Goal: Communication & Community: Answer question/provide support

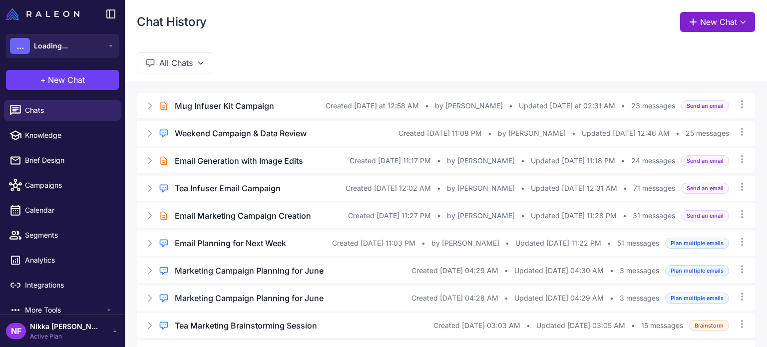
click at [702, 15] on button "New Chat" at bounding box center [717, 22] width 75 height 20
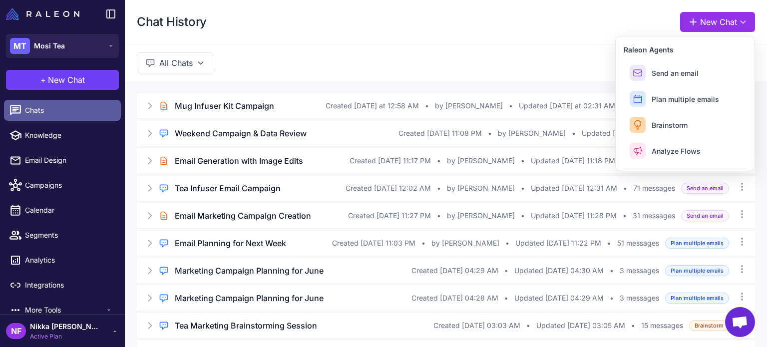
click at [63, 115] on span "Chats" at bounding box center [69, 110] width 88 height 11
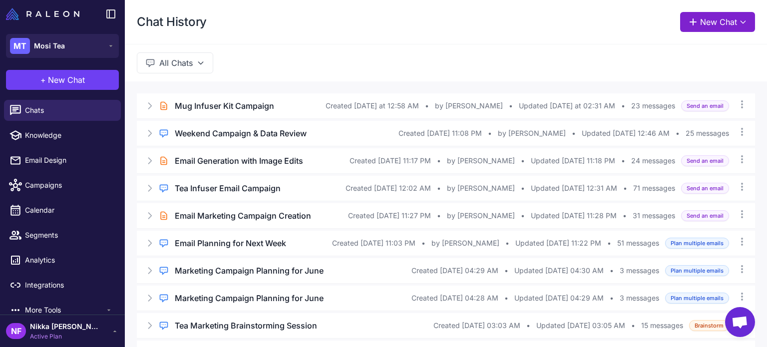
click at [703, 23] on button "New Chat" at bounding box center [717, 22] width 75 height 20
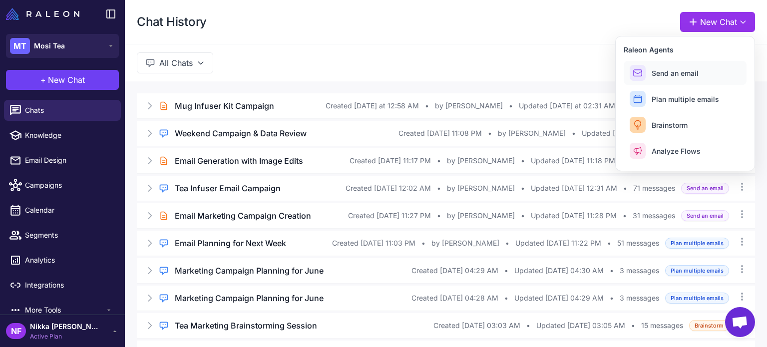
click at [659, 79] on button "Send an email" at bounding box center [685, 73] width 123 height 24
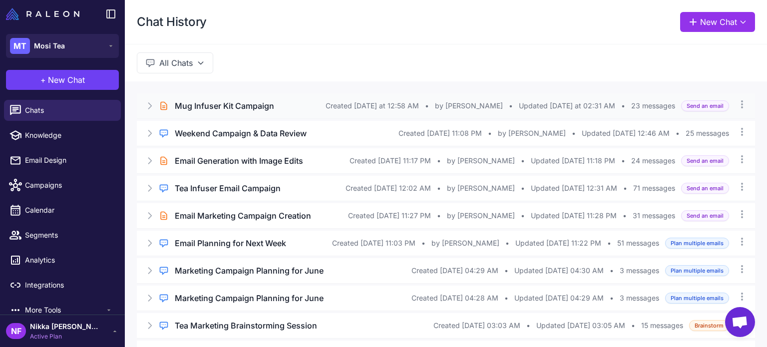
click at [258, 106] on h3 "Mug Infuser Kit Campaign" at bounding box center [224, 106] width 99 height 12
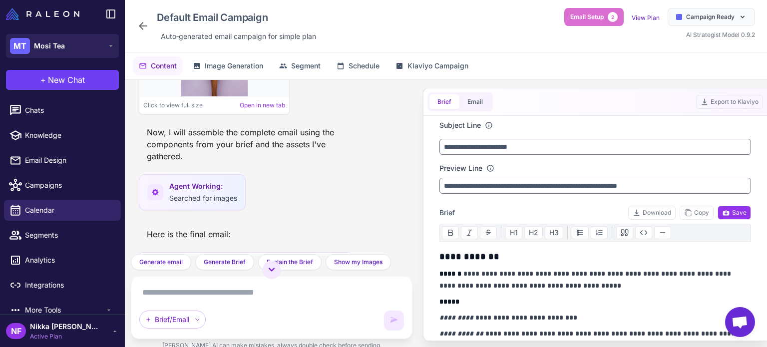
scroll to position [1274, 0]
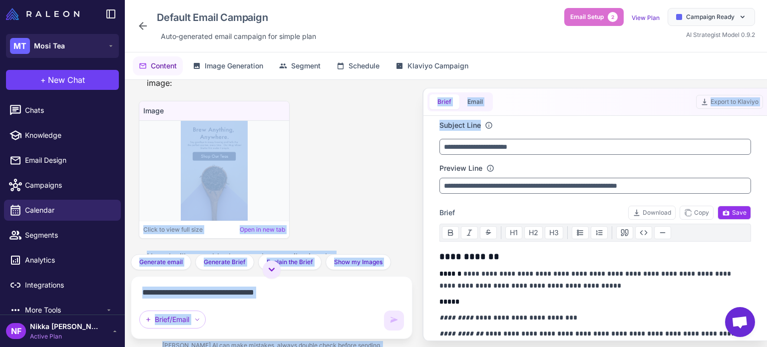
drag, startPoint x: 412, startPoint y: 183, endPoint x: 421, endPoint y: 132, distance: 52.3
click at [421, 132] on div ""Create a new email campaign idea for this week. Analyze the data from our rece…" at bounding box center [446, 219] width 642 height 278
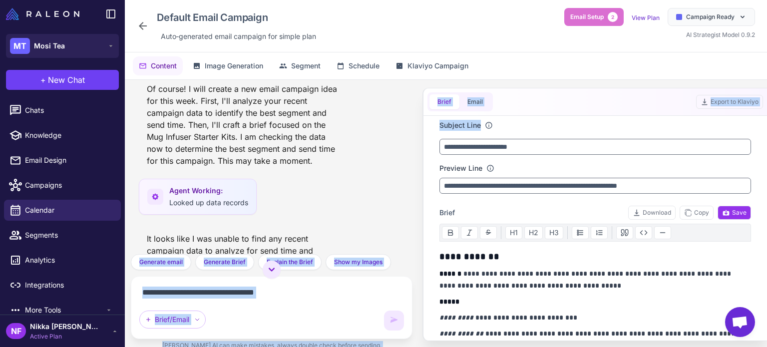
scroll to position [0, 0]
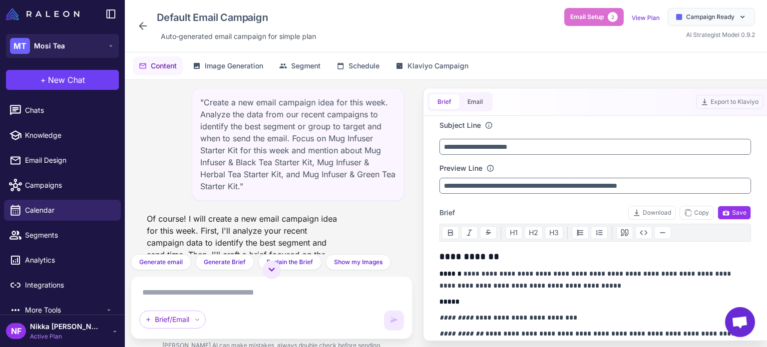
click at [321, 130] on div ""Create a new email campaign idea for this week. Analyze the data from our rece…" at bounding box center [298, 144] width 213 height 113
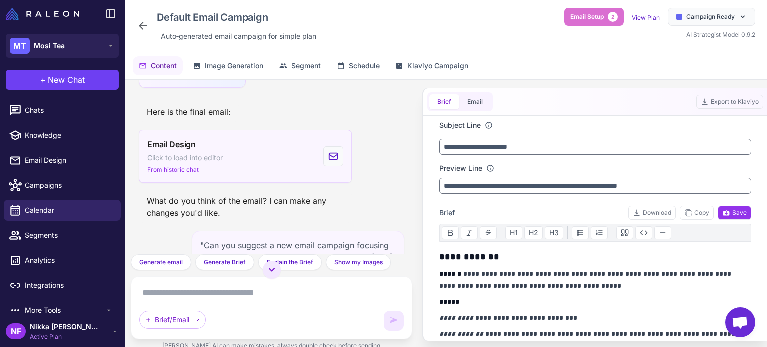
scroll to position [1548, 0]
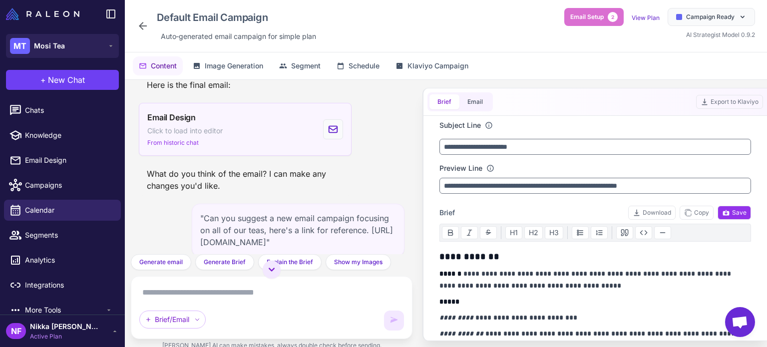
click at [261, 140] on div "Email Design Click to load into editor From historic chat" at bounding box center [245, 129] width 213 height 53
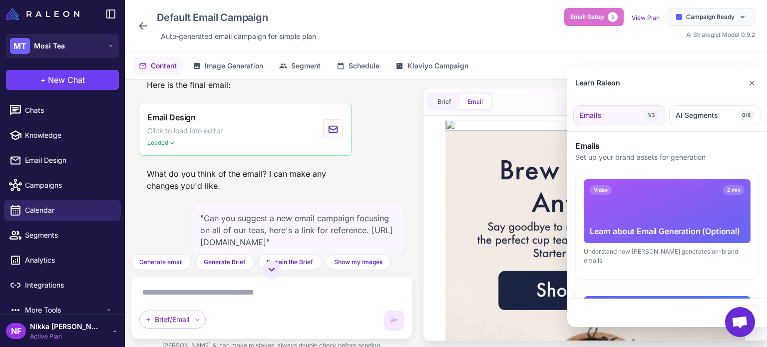
scroll to position [0, 0]
click at [409, 165] on div at bounding box center [383, 173] width 767 height 347
click at [442, 173] on div at bounding box center [383, 173] width 767 height 347
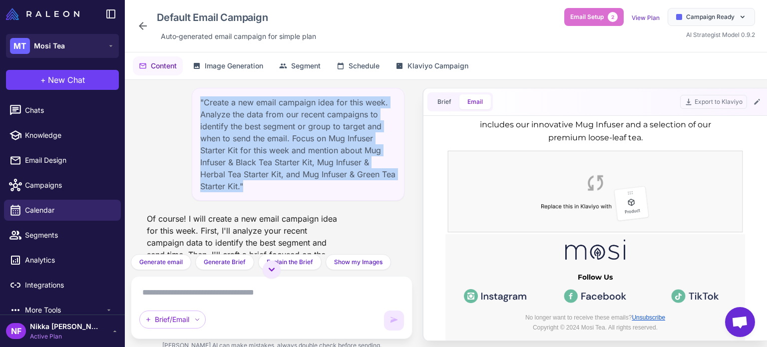
drag, startPoint x: 197, startPoint y: 101, endPoint x: 264, endPoint y: 189, distance: 110.1
click at [264, 189] on div ""Create a new email campaign idea for this week. Analyze the data from our rece…" at bounding box center [298, 144] width 213 height 113
copy div ""Create a new email campaign idea for this week. Analyze the data from our rece…"
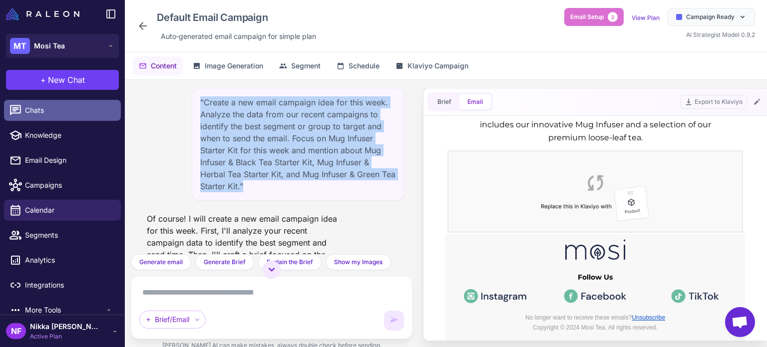
click at [52, 115] on span "Chats" at bounding box center [69, 110] width 88 height 11
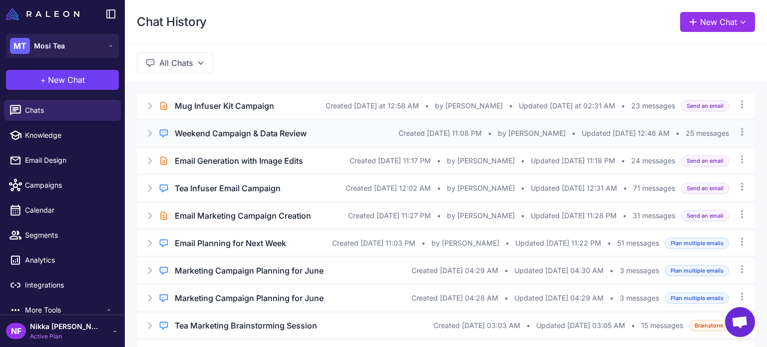
click at [219, 132] on h3 "Weekend Campaign & Data Review" at bounding box center [241, 133] width 132 height 12
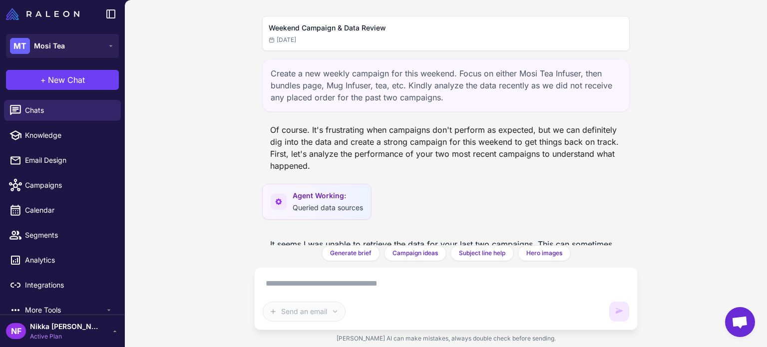
scroll to position [1917, 0]
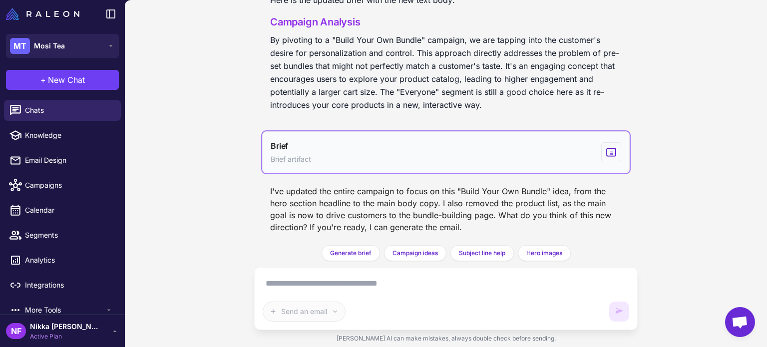
click at [459, 165] on button "Brief Brief artifact" at bounding box center [445, 152] width 367 height 42
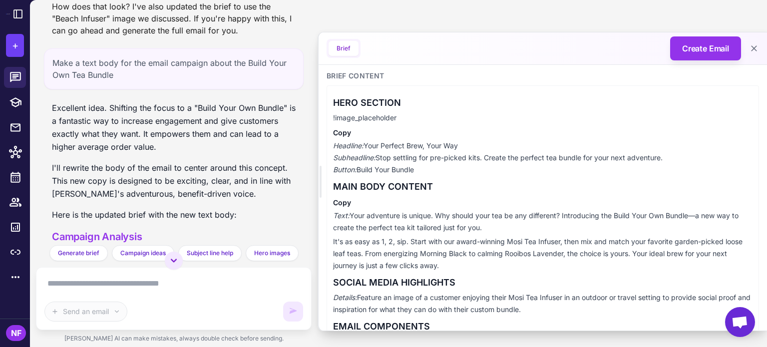
scroll to position [112, 0]
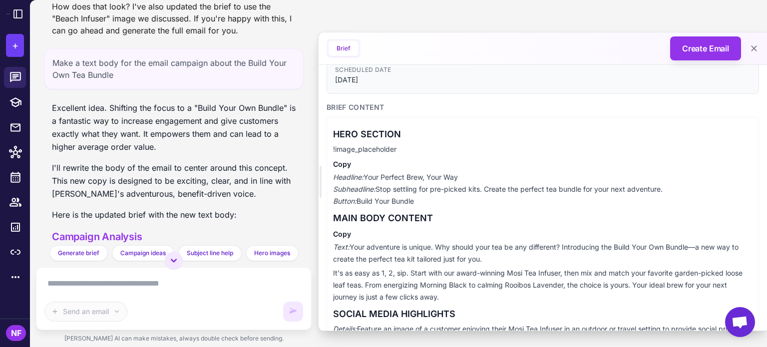
click at [134, 283] on textarea at bounding box center [173, 284] width 259 height 16
paste textarea "**********"
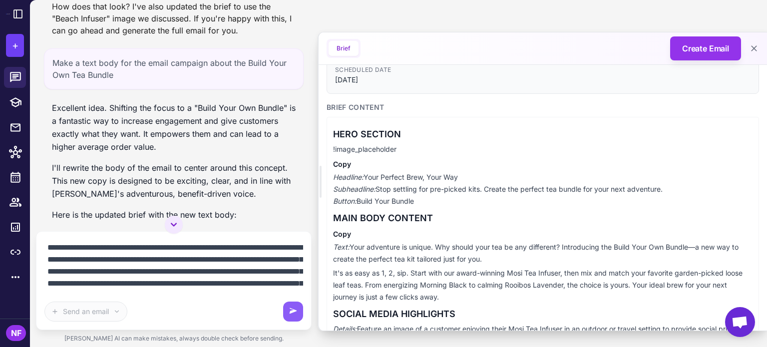
paste textarea "**********"
click at [130, 279] on textarea "**********" at bounding box center [173, 266] width 259 height 52
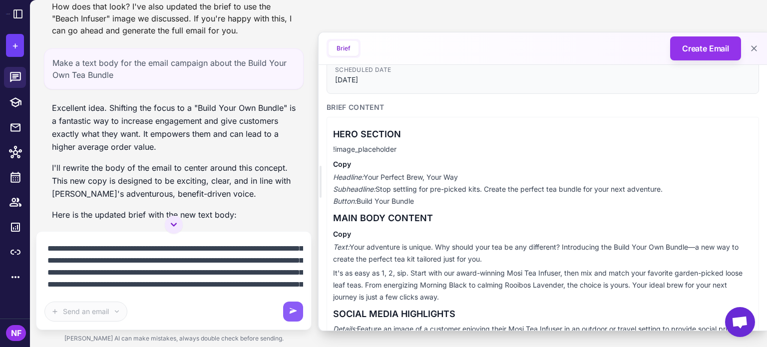
scroll to position [24, 0]
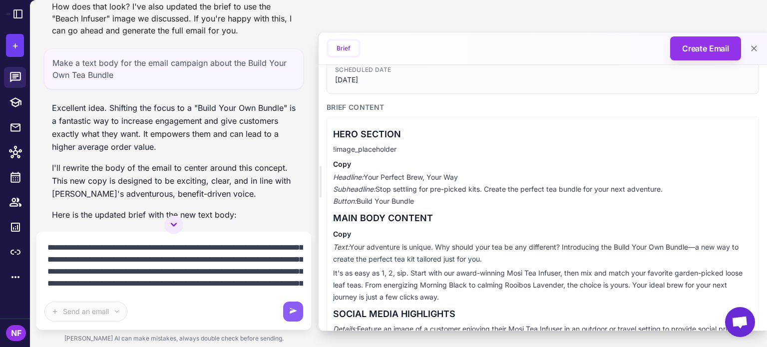
type textarea "**********"
click at [128, 273] on textarea "**********" at bounding box center [173, 266] width 259 height 52
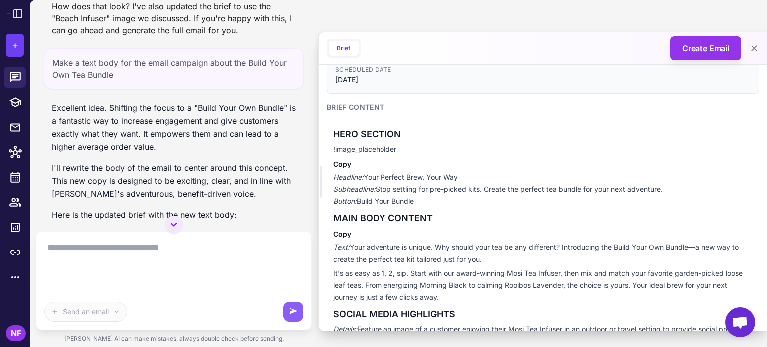
scroll to position [0, 0]
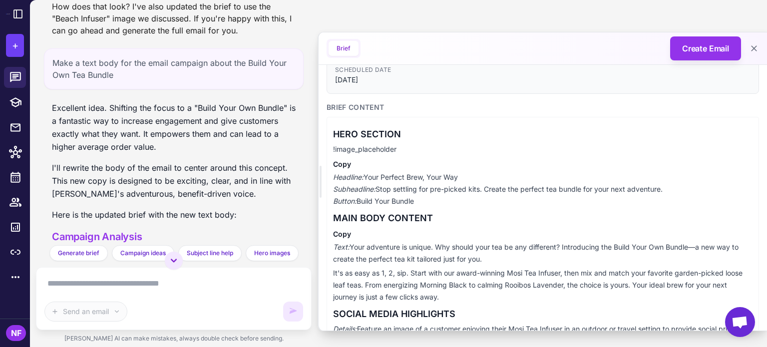
paste textarea "**********"
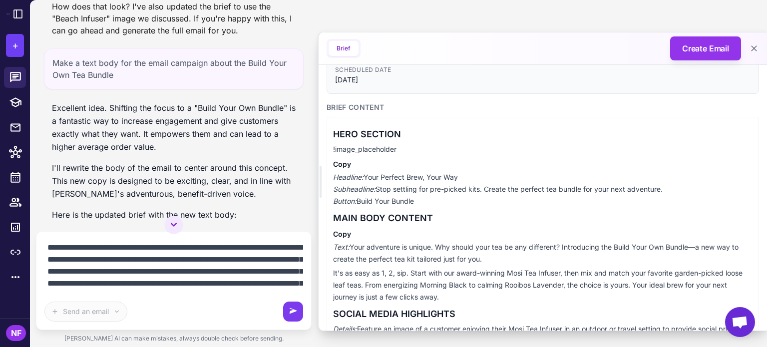
type textarea "**********"
click at [292, 316] on icon at bounding box center [293, 312] width 10 height 10
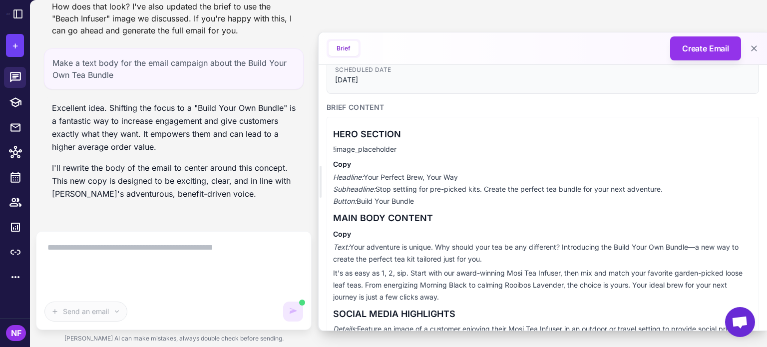
scroll to position [2455, 0]
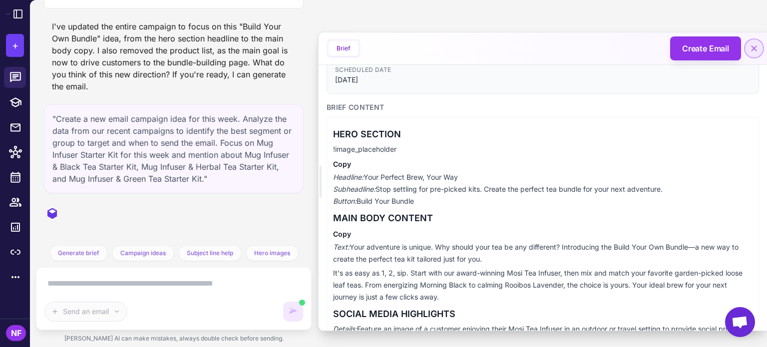
click at [751, 48] on icon at bounding box center [754, 48] width 10 height 10
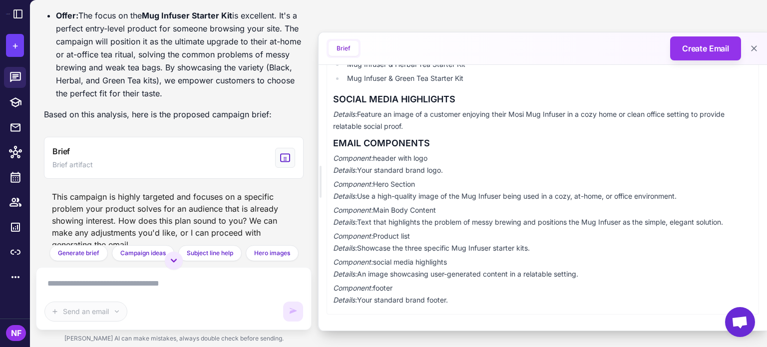
scroll to position [2928, 0]
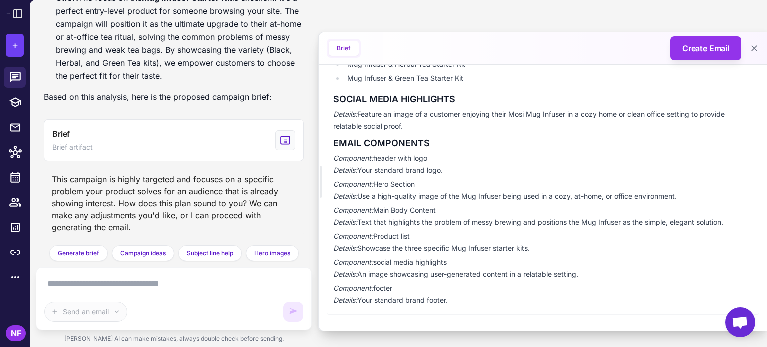
click at [125, 294] on div "Send an email" at bounding box center [173, 299] width 259 height 46
click at [134, 287] on textarea at bounding box center [173, 284] width 259 height 16
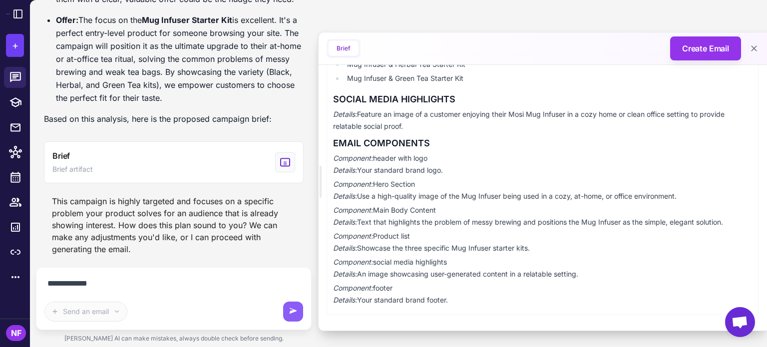
paste textarea "**********"
click at [224, 285] on textarea "**********" at bounding box center [173, 284] width 259 height 16
type textarea "**********"
click at [290, 311] on icon at bounding box center [293, 312] width 10 height 10
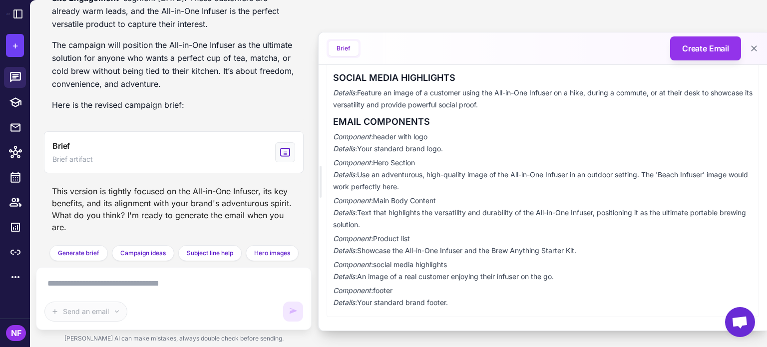
scroll to position [417, 0]
click at [122, 279] on textarea at bounding box center [173, 284] width 259 height 16
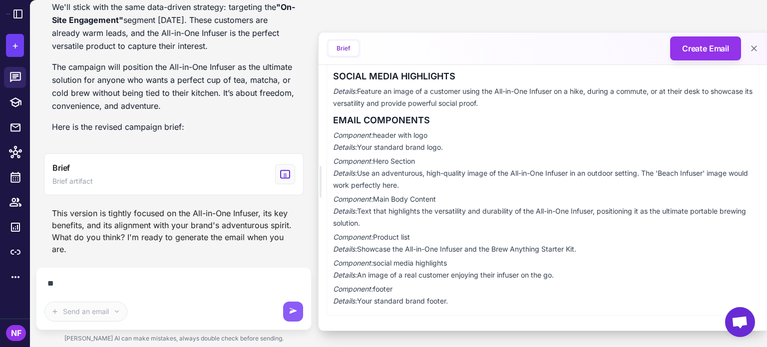
scroll to position [3260, 0]
paste textarea "**********"
type textarea "**********"
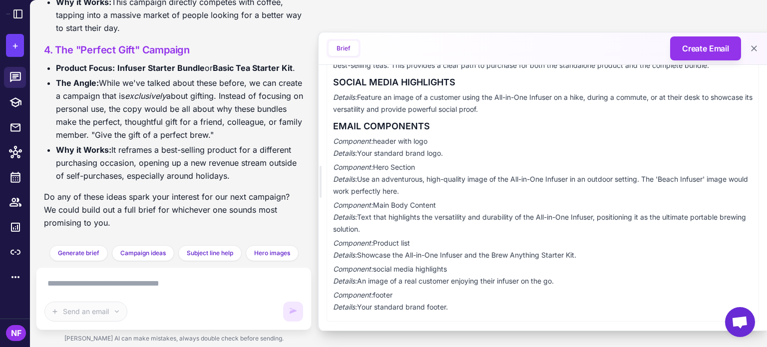
scroll to position [417, 0]
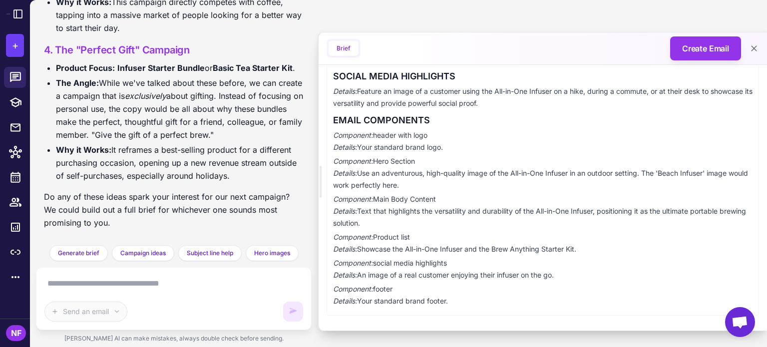
click at [163, 280] on textarea at bounding box center [173, 284] width 259 height 16
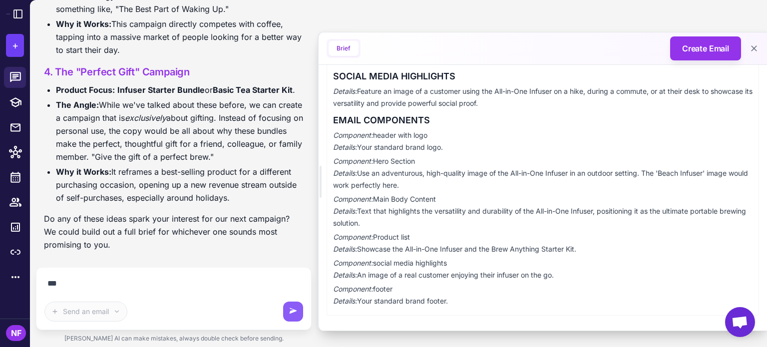
scroll to position [4049, 0]
type textarea "**********"
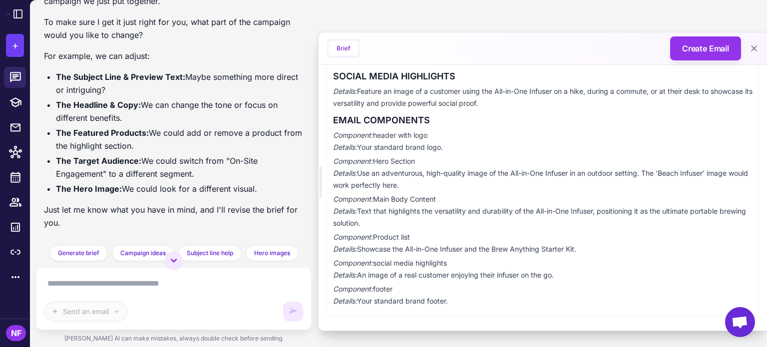
scroll to position [4371, 0]
click at [90, 287] on textarea at bounding box center [173, 284] width 259 height 16
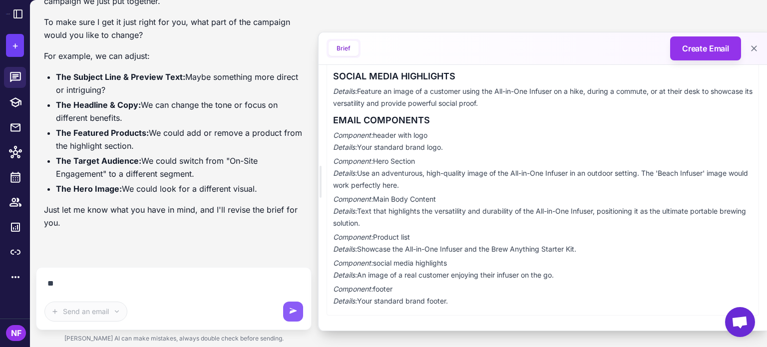
scroll to position [4349, 0]
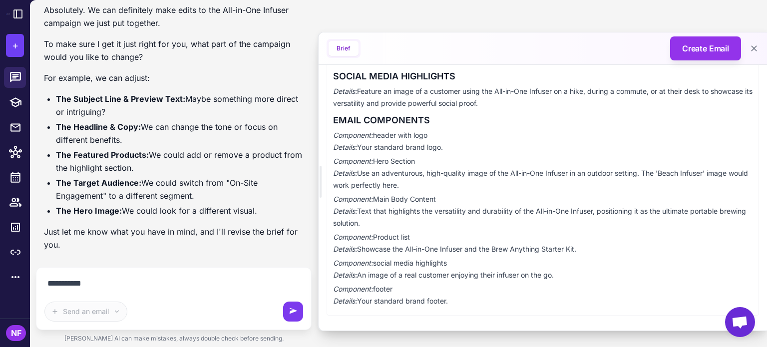
type textarea "**********"
click at [293, 308] on icon at bounding box center [293, 312] width 10 height 10
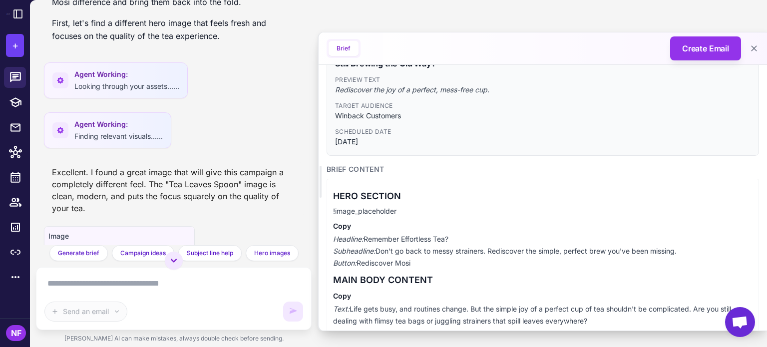
scroll to position [0, 0]
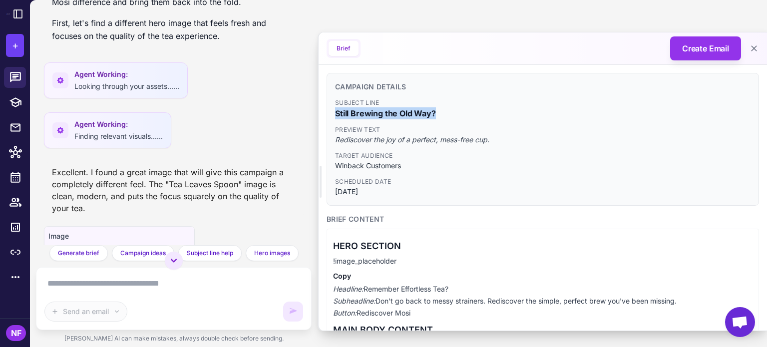
drag, startPoint x: 335, startPoint y: 111, endPoint x: 458, endPoint y: 115, distance: 122.4
click at [458, 115] on span "Still Brewing the Old Way?" at bounding box center [542, 113] width 415 height 12
copy span "Still Brewing the Old Way?"
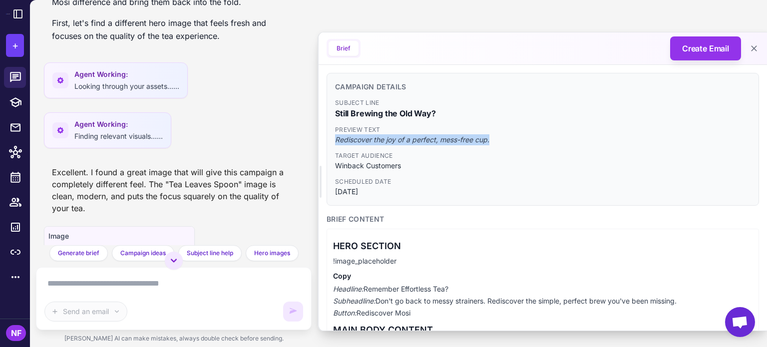
drag, startPoint x: 499, startPoint y: 139, endPoint x: 330, endPoint y: 141, distance: 168.7
click at [330, 140] on div "Campaign Details Subject Line Still Brewing the Old Way? Preview Text Rediscove…" at bounding box center [542, 139] width 432 height 133
copy span "Rediscover the joy of a perfect, mess-free cup."
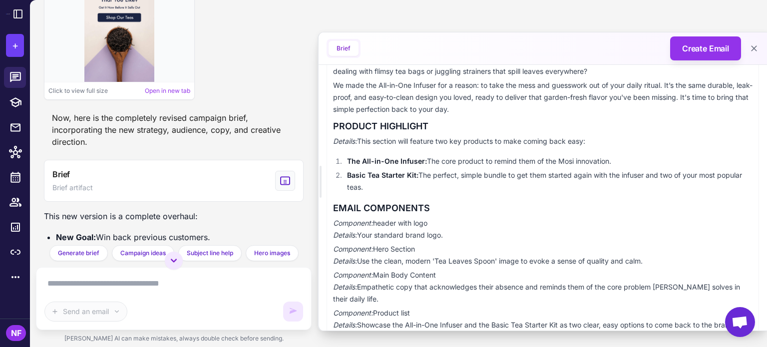
scroll to position [5247, 0]
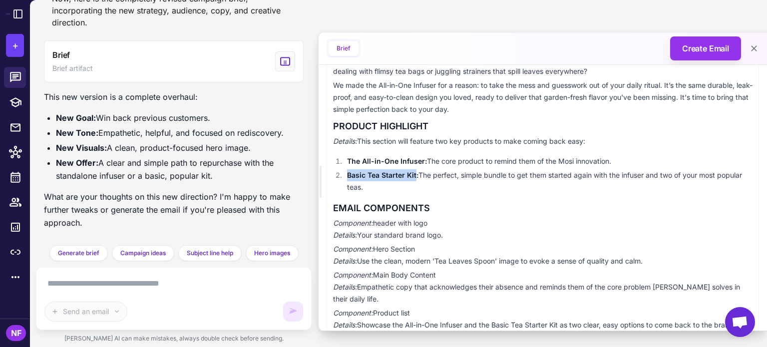
drag, startPoint x: 347, startPoint y: 173, endPoint x: 415, endPoint y: 177, distance: 68.0
click at [415, 177] on strong "Basic Tea Starter Kit:" at bounding box center [382, 175] width 71 height 8
copy strong "Basic Tea Starter Kit"
click at [110, 284] on textarea at bounding box center [173, 284] width 259 height 16
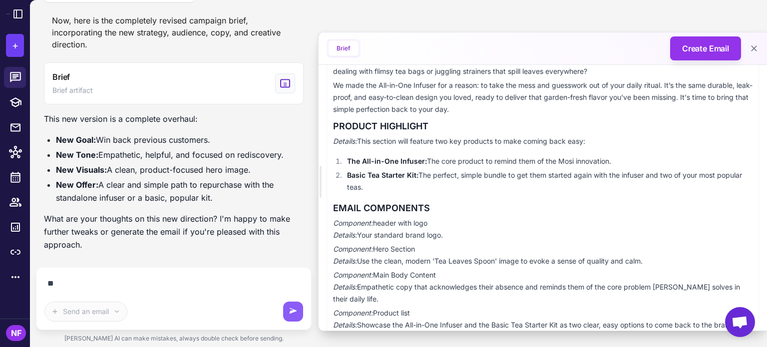
scroll to position [5225, 0]
paste textarea "**********"
type textarea "**********"
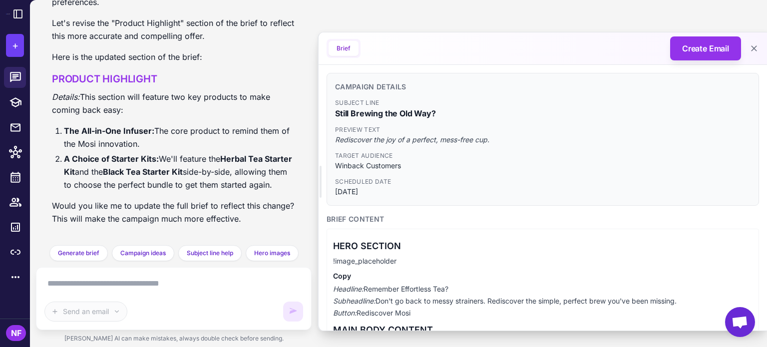
scroll to position [150, 0]
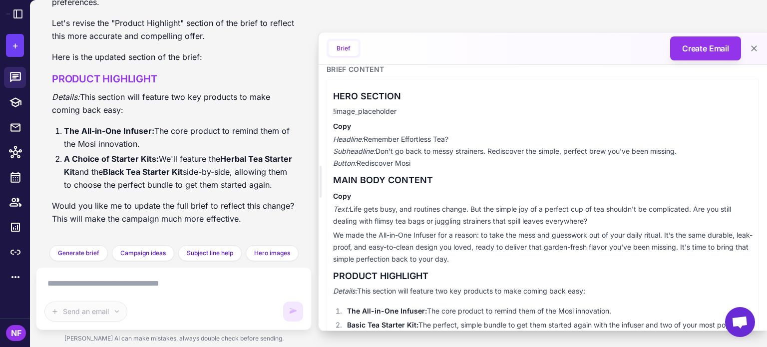
drag, startPoint x: 378, startPoint y: 149, endPoint x: 694, endPoint y: 154, distance: 316.5
click at [694, 154] on p "Headline: Remember Effortless Tea? Subheadline: Don't go back to messy strainer…" at bounding box center [542, 151] width 419 height 36
copy p "Don't go back to messy strainers. Rediscover the simple, perfect brew you've be…"
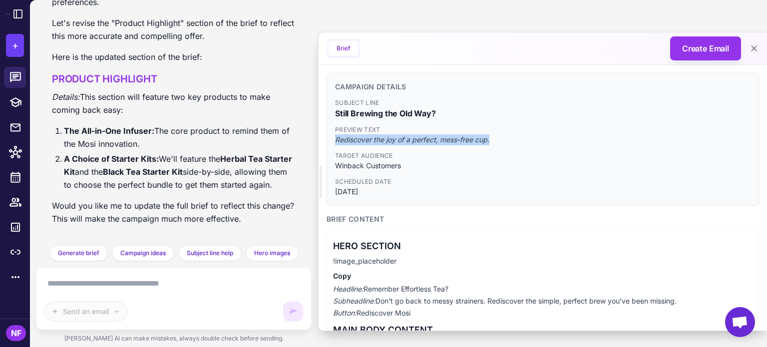
drag, startPoint x: 335, startPoint y: 141, endPoint x: 495, endPoint y: 139, distance: 160.3
click at [495, 139] on span "Rediscover the joy of a perfect, mess-free cup." at bounding box center [542, 139] width 415 height 11
copy span "Rediscover the joy of a perfect, mess-free cup."
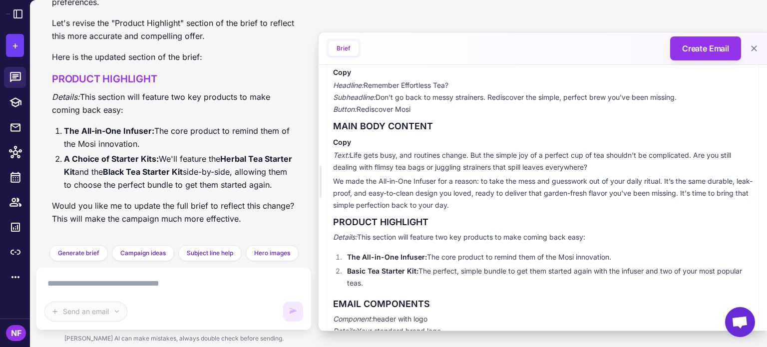
scroll to position [200, 0]
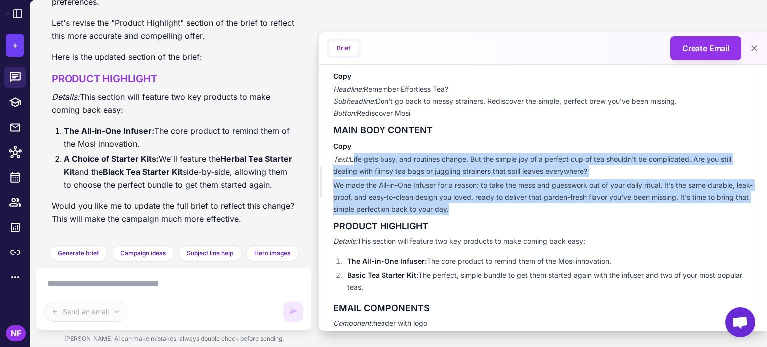
drag, startPoint x: 351, startPoint y: 156, endPoint x: 586, endPoint y: 205, distance: 239.3
click at [586, 205] on div "HERO SECTION !image_placeholder Copy Headline: Remember Effortless Tea? Subhead…" at bounding box center [542, 247] width 432 height 436
click at [586, 205] on p "We made the All-in-One Infuser for a reason: to take the mess and guesswork out…" at bounding box center [542, 197] width 419 height 36
drag, startPoint x: 501, startPoint y: 210, endPoint x: 351, endPoint y: 160, distance: 157.9
click at [351, 160] on div "HERO SECTION !image_placeholder Copy Headline: Remember Effortless Tea? Subhead…" at bounding box center [542, 247] width 432 height 436
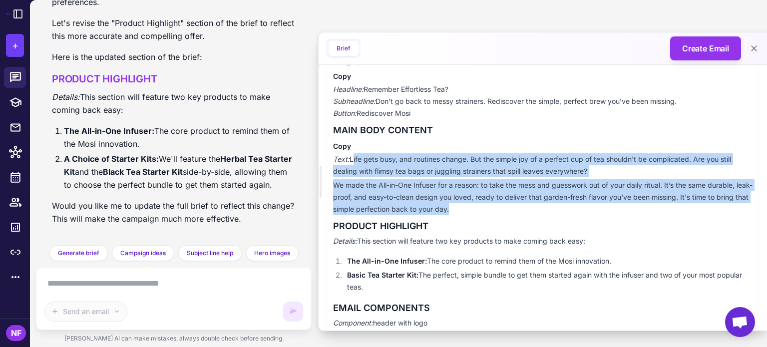
copy div "Life gets busy, and routines change. But the simple joy of a perfect cup of tea…"
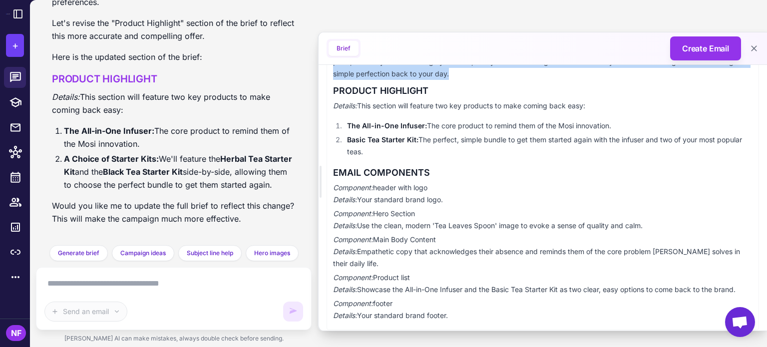
scroll to position [349, 0]
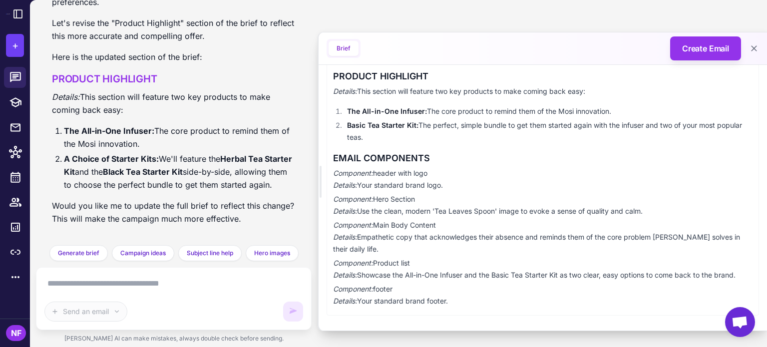
click at [171, 279] on textarea at bounding box center [173, 284] width 259 height 16
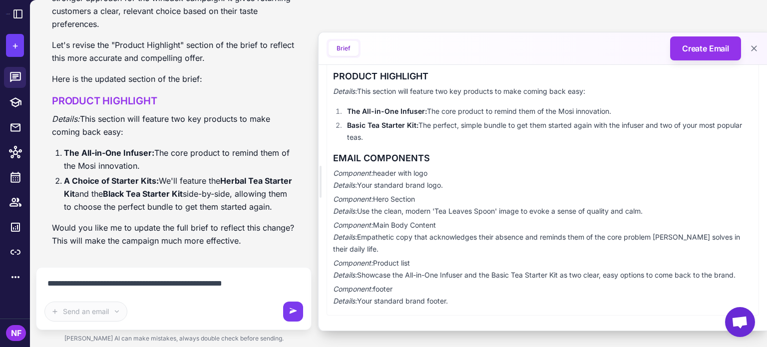
type textarea "**********"
click at [289, 314] on icon at bounding box center [293, 312] width 10 height 10
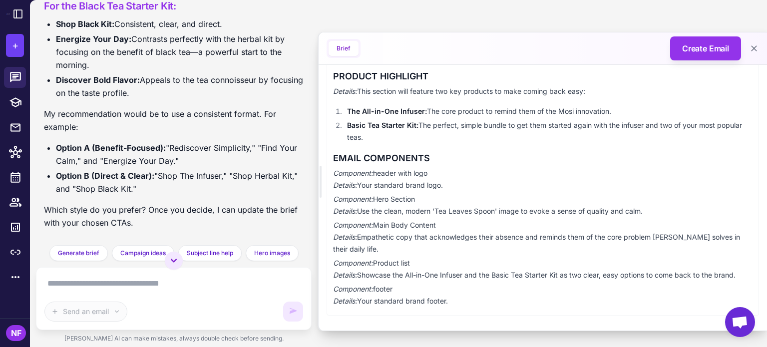
scroll to position [6489, 0]
click at [152, 286] on textarea at bounding box center [173, 284] width 259 height 16
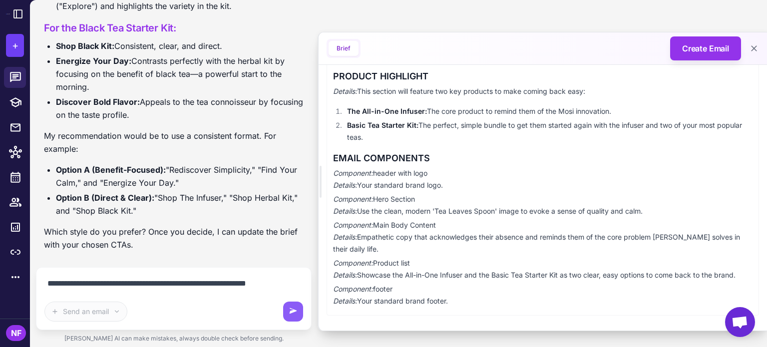
scroll to position [6479, 0]
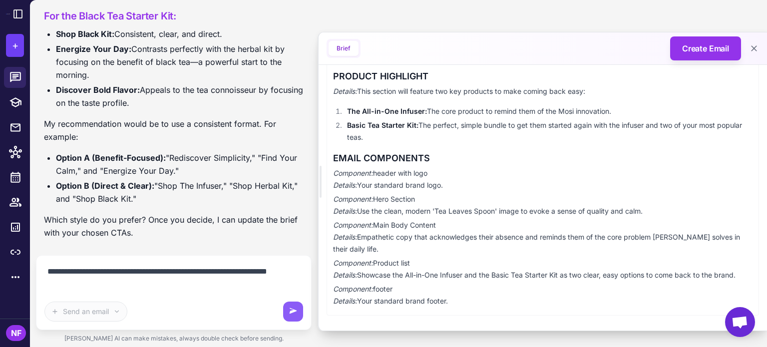
paste textarea "**********"
type textarea "**********"
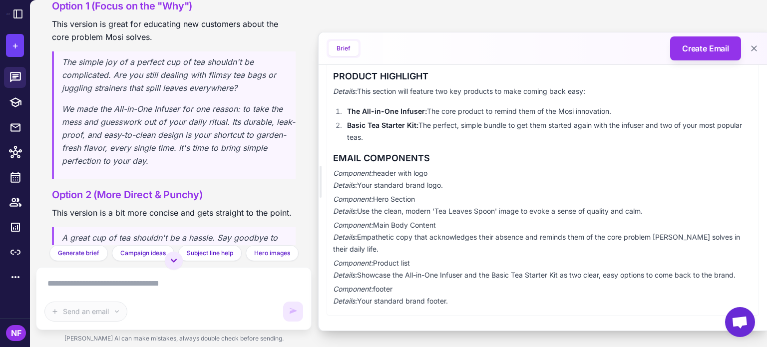
scroll to position [6886, 0]
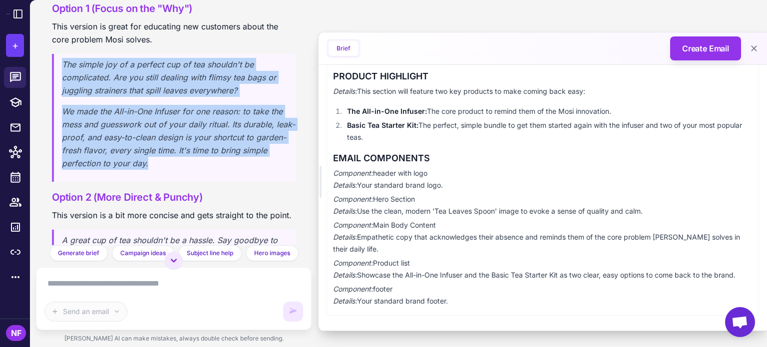
drag, startPoint x: 183, startPoint y: 206, endPoint x: 62, endPoint y: 105, distance: 157.4
click at [62, 105] on blockquote "The simple joy of a perfect cup of tea shouldn't be complicated. Are you still …" at bounding box center [174, 118] width 244 height 128
copy blockquote "The simple joy of a perfect cup of tea shouldn't be complicated. Are you still …"
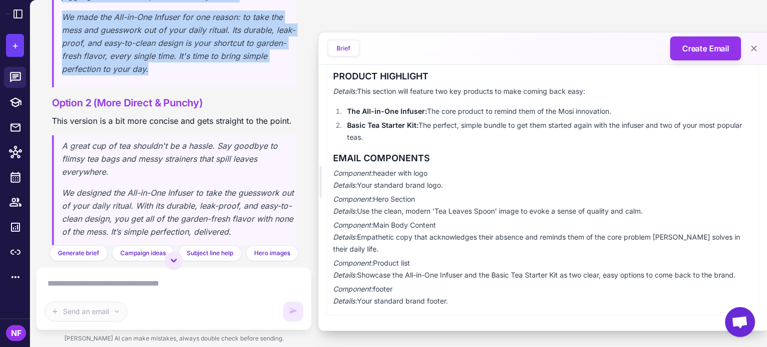
scroll to position [6995, 0]
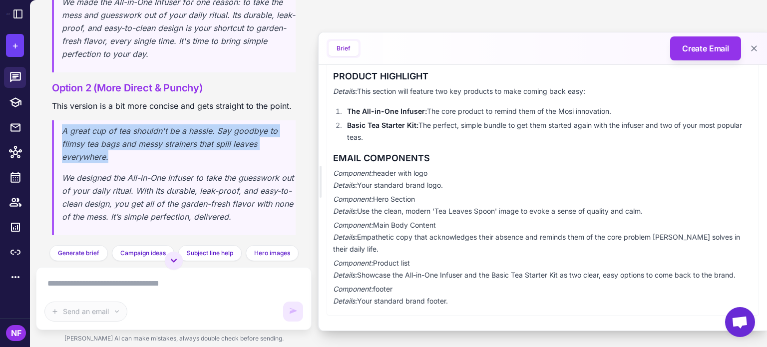
drag, startPoint x: 62, startPoint y: 185, endPoint x: 126, endPoint y: 208, distance: 67.9
click at [126, 163] on p "A great cup of tea shouldn't be a hassle. Say goodbye to flimsy tea bags and me…" at bounding box center [179, 143] width 234 height 39
copy p "A great cup of tea shouldn't be a hassle. Say goodbye to flimsy tea bags and me…"
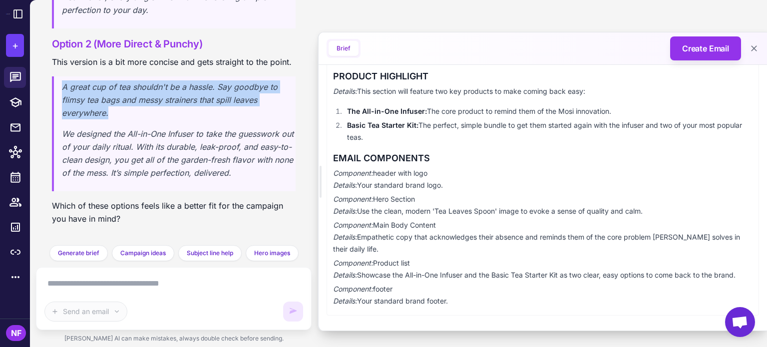
scroll to position [7095, 0]
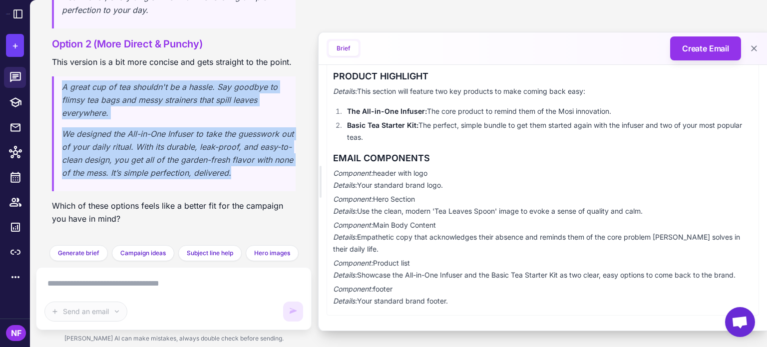
drag, startPoint x: 282, startPoint y: 174, endPoint x: 52, endPoint y: 89, distance: 244.8
click at [52, 89] on blockquote "A great cup of tea shouldn't be a hassle. Say goodbye to flimsy tea bags and me…" at bounding box center [174, 133] width 244 height 115
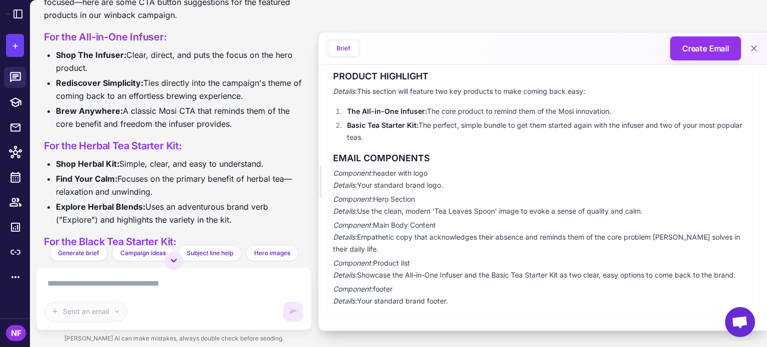
scroll to position [6196, 0]
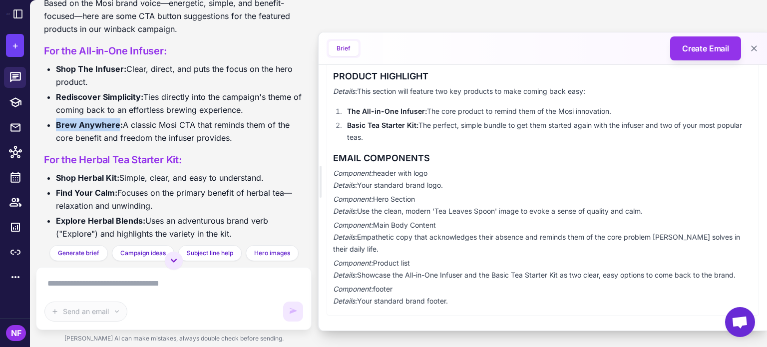
drag, startPoint x: 55, startPoint y: 168, endPoint x: 116, endPoint y: 167, distance: 60.4
click at [116, 144] on ul "Shop The Infuser: Clear, direct, and puts the focus on the hero product. Redisc…" at bounding box center [174, 103] width 260 height 82
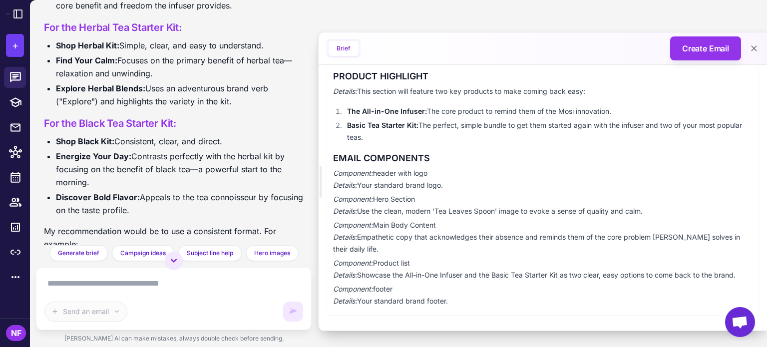
scroll to position [6346, 0]
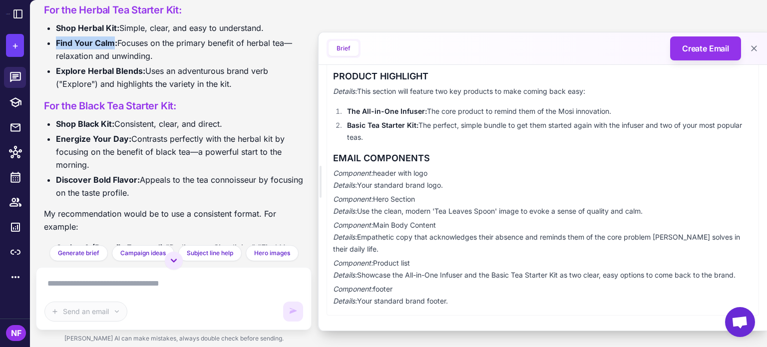
drag, startPoint x: 56, startPoint y: 85, endPoint x: 112, endPoint y: 83, distance: 56.4
click at [112, 48] on strong "Find Your Calm:" at bounding box center [86, 43] width 61 height 10
drag, startPoint x: 54, startPoint y: 183, endPoint x: 125, endPoint y: 185, distance: 70.9
click at [125, 185] on ul "Shop Black Kit: Consistent, clear, and direct. Energize Your Day: Contrasts per…" at bounding box center [174, 158] width 260 height 82
drag, startPoint x: 57, startPoint y: 165, endPoint x: 112, endPoint y: 169, distance: 54.5
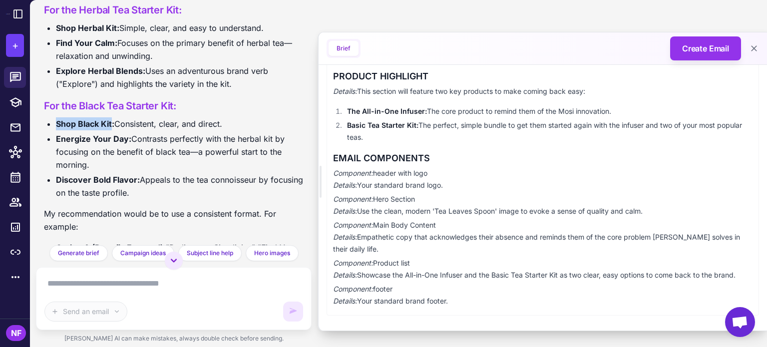
click at [112, 129] on strong "Shop Black Kit:" at bounding box center [85, 124] width 58 height 10
drag, startPoint x: 56, startPoint y: 71, endPoint x: 116, endPoint y: 71, distance: 59.9
click at [116, 33] on strong "Shop Herbal Kit:" at bounding box center [87, 28] width 63 height 10
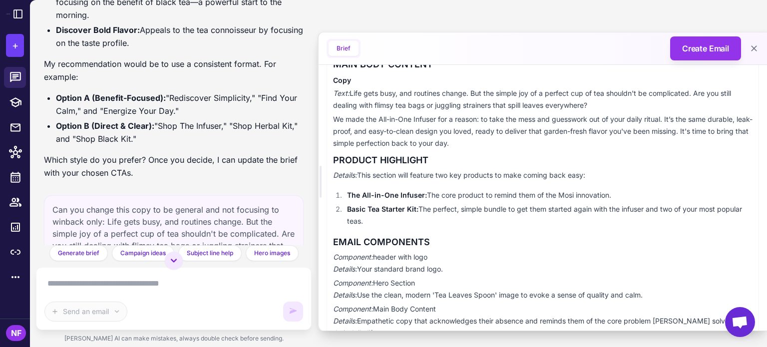
scroll to position [250, 0]
